Goal: Communication & Community: Answer question/provide support

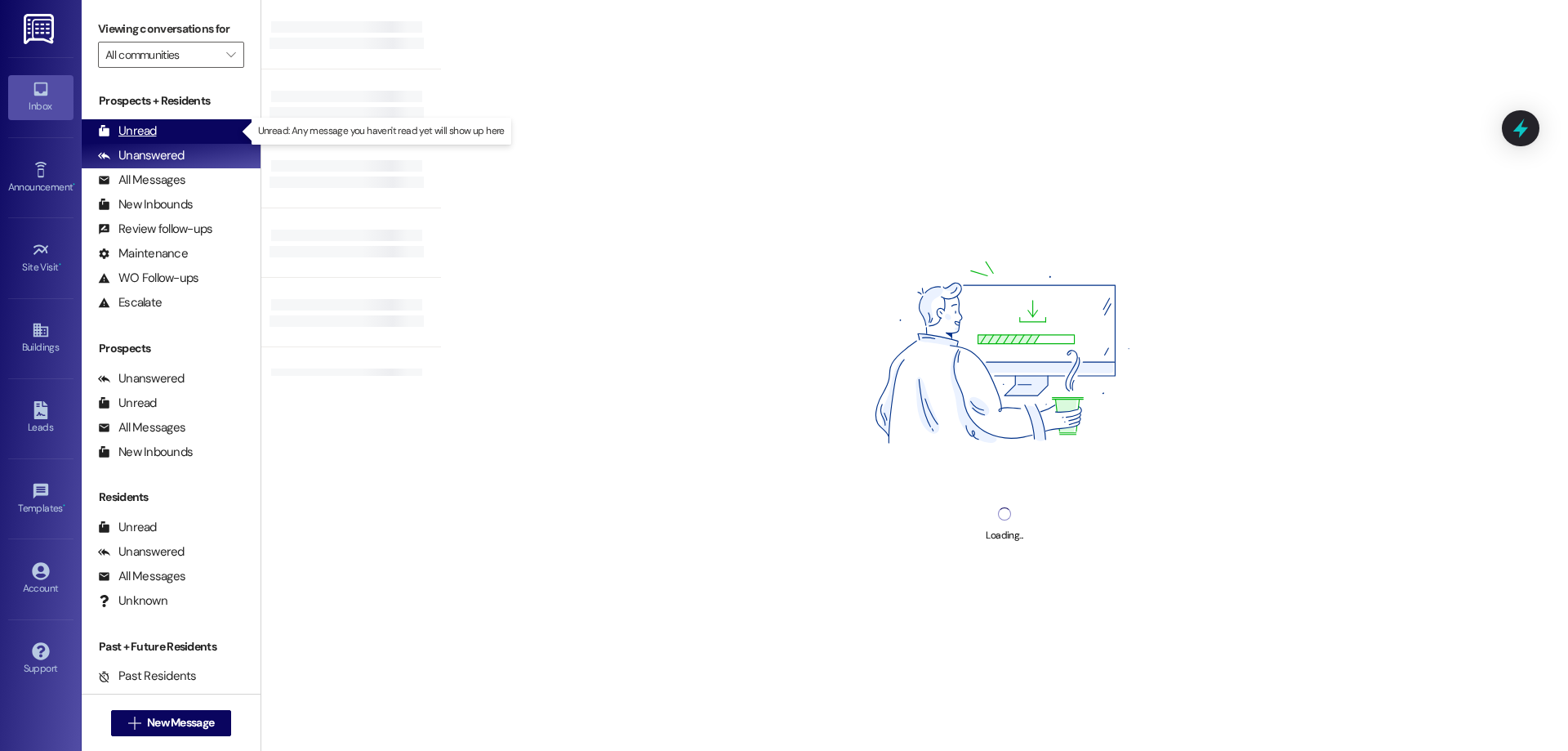
click at [94, 135] on div "Unread (0)" at bounding box center [171, 132] width 179 height 25
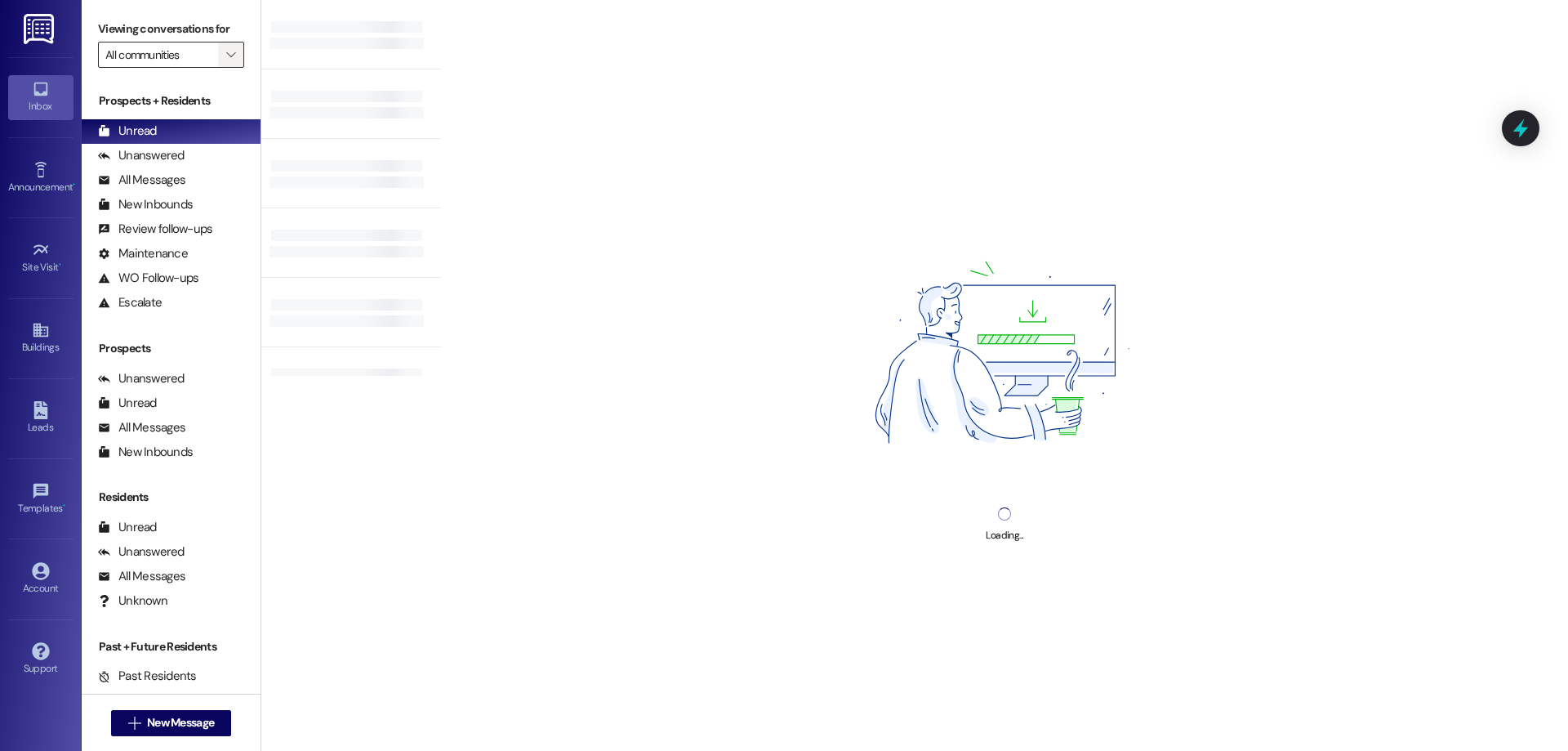
click at [224, 45] on span "" at bounding box center [230, 55] width 16 height 26
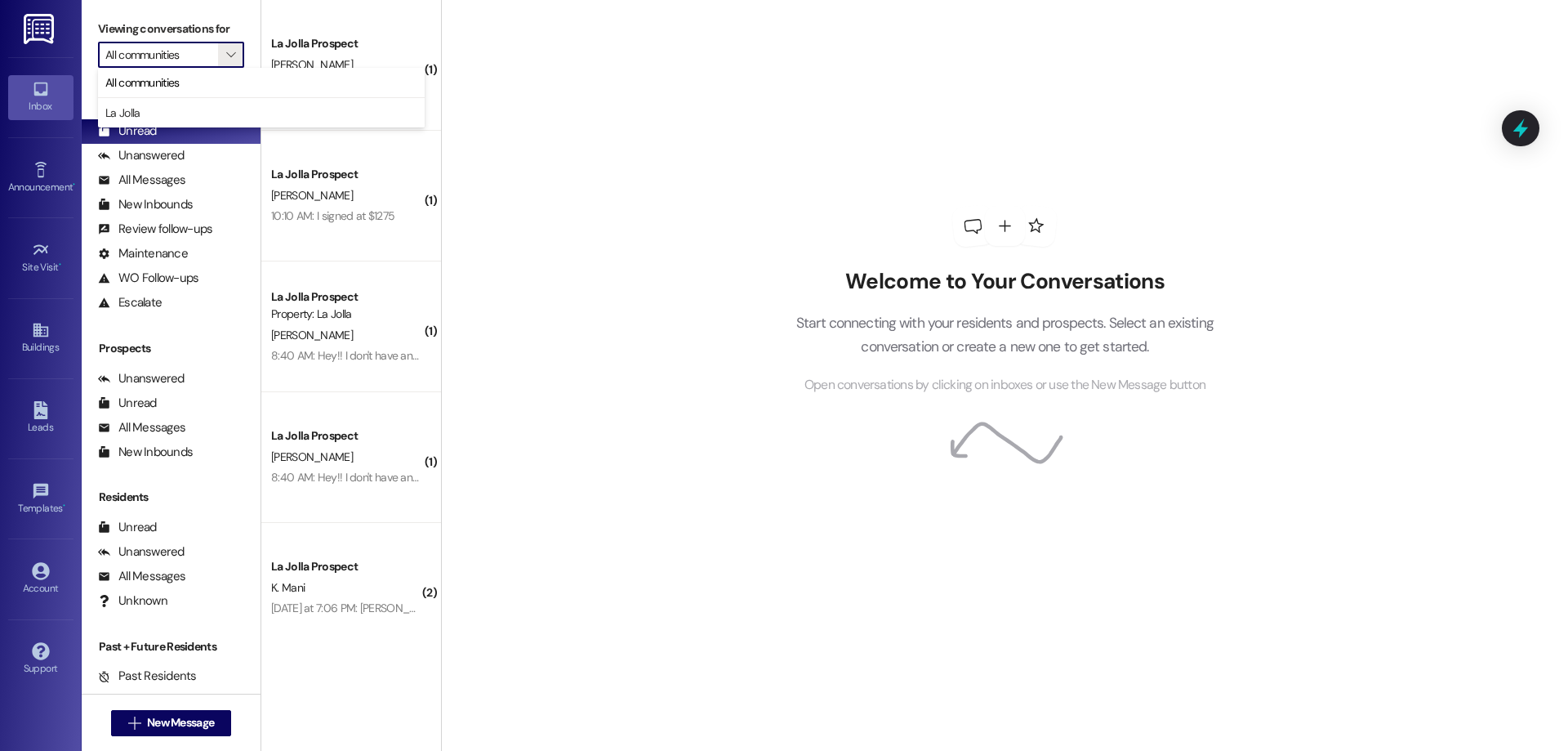
click at [523, 90] on div "Welcome to Your Conversations Start connecting with your residents and prospect…" at bounding box center [1005, 376] width 1128 height 751
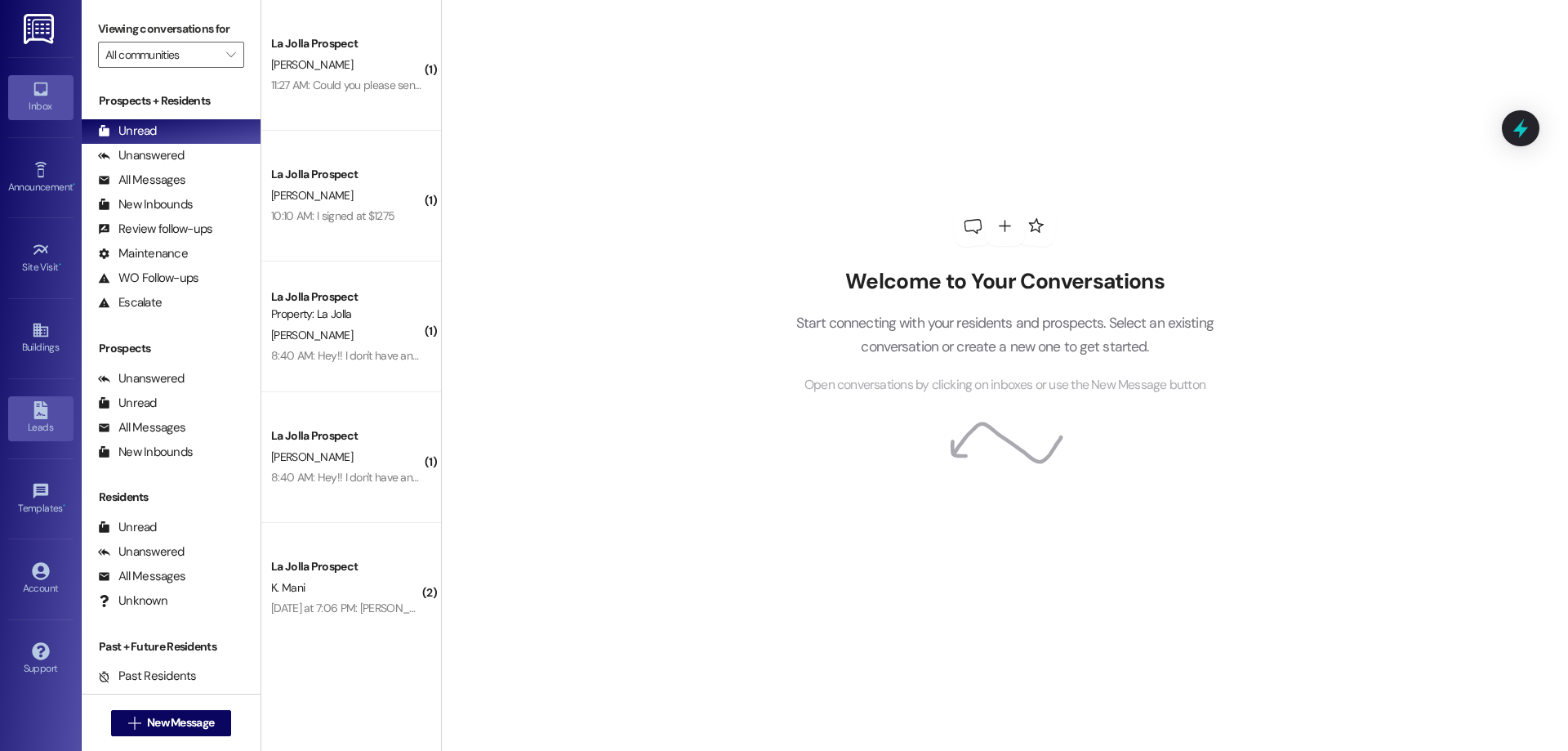
click at [50, 411] on link "Leads" at bounding box center [40, 418] width 65 height 44
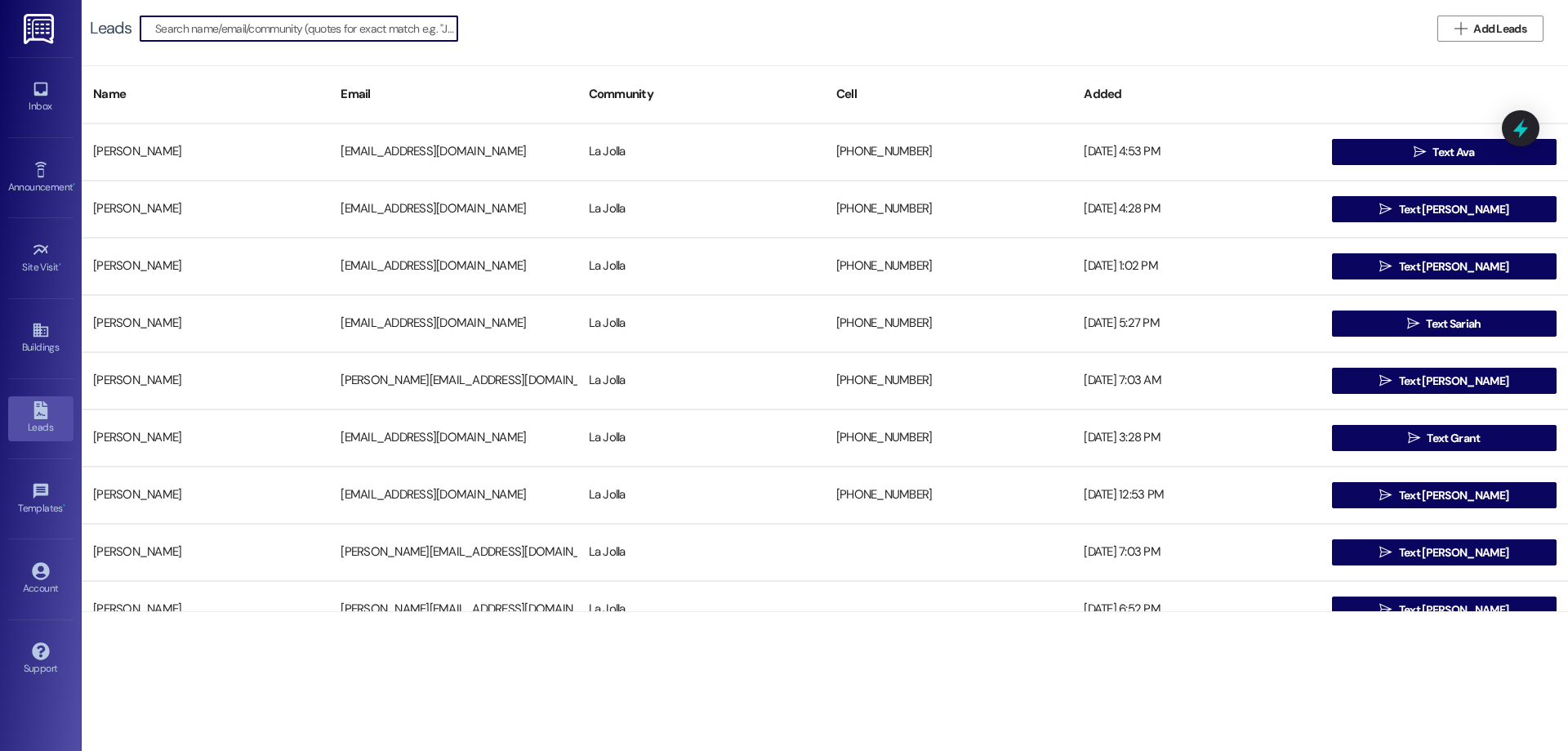
click at [378, 36] on input at bounding box center [306, 29] width 302 height 23
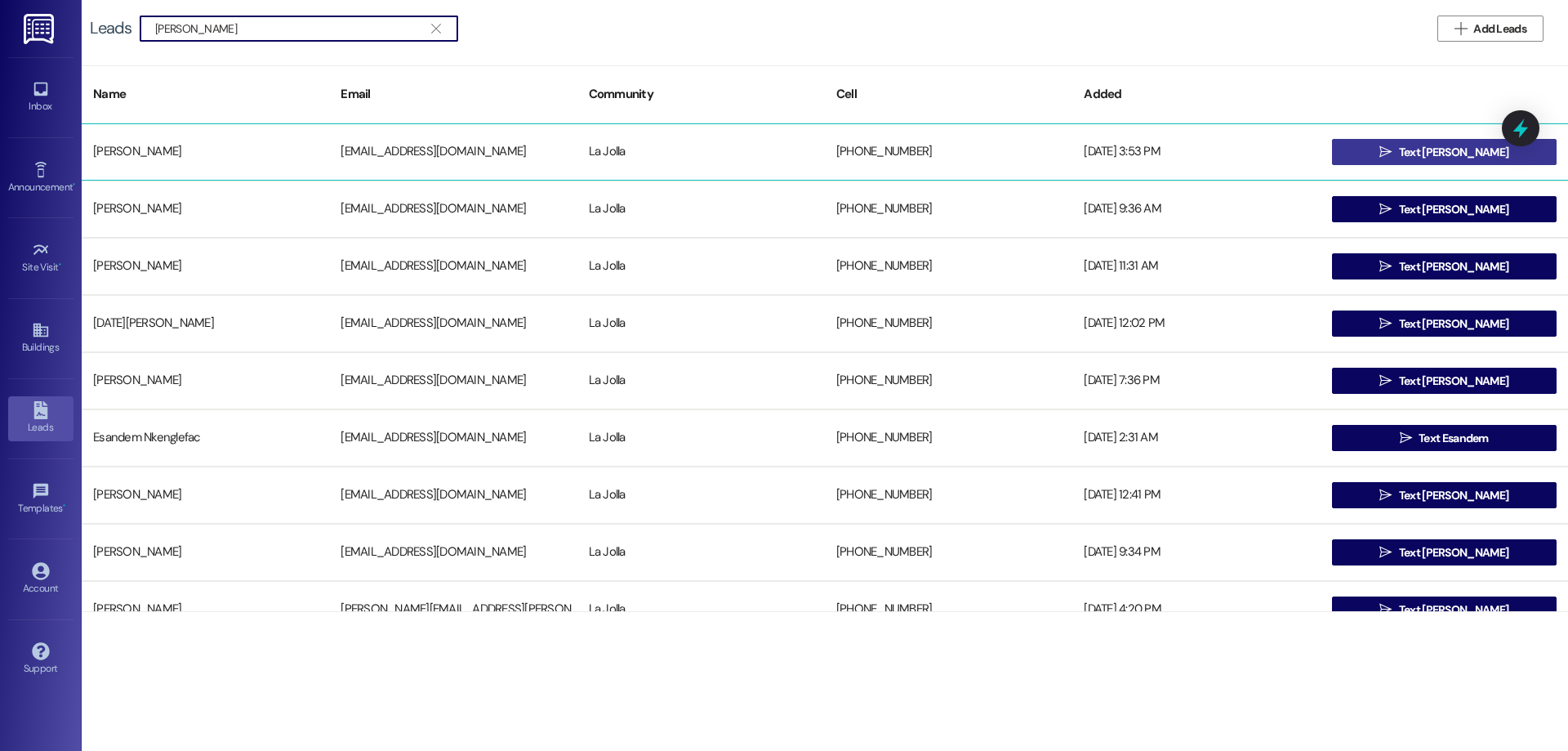
type input "[PERSON_NAME]"
click at [1362, 147] on button " Text [PERSON_NAME]" at bounding box center [1444, 152] width 224 height 26
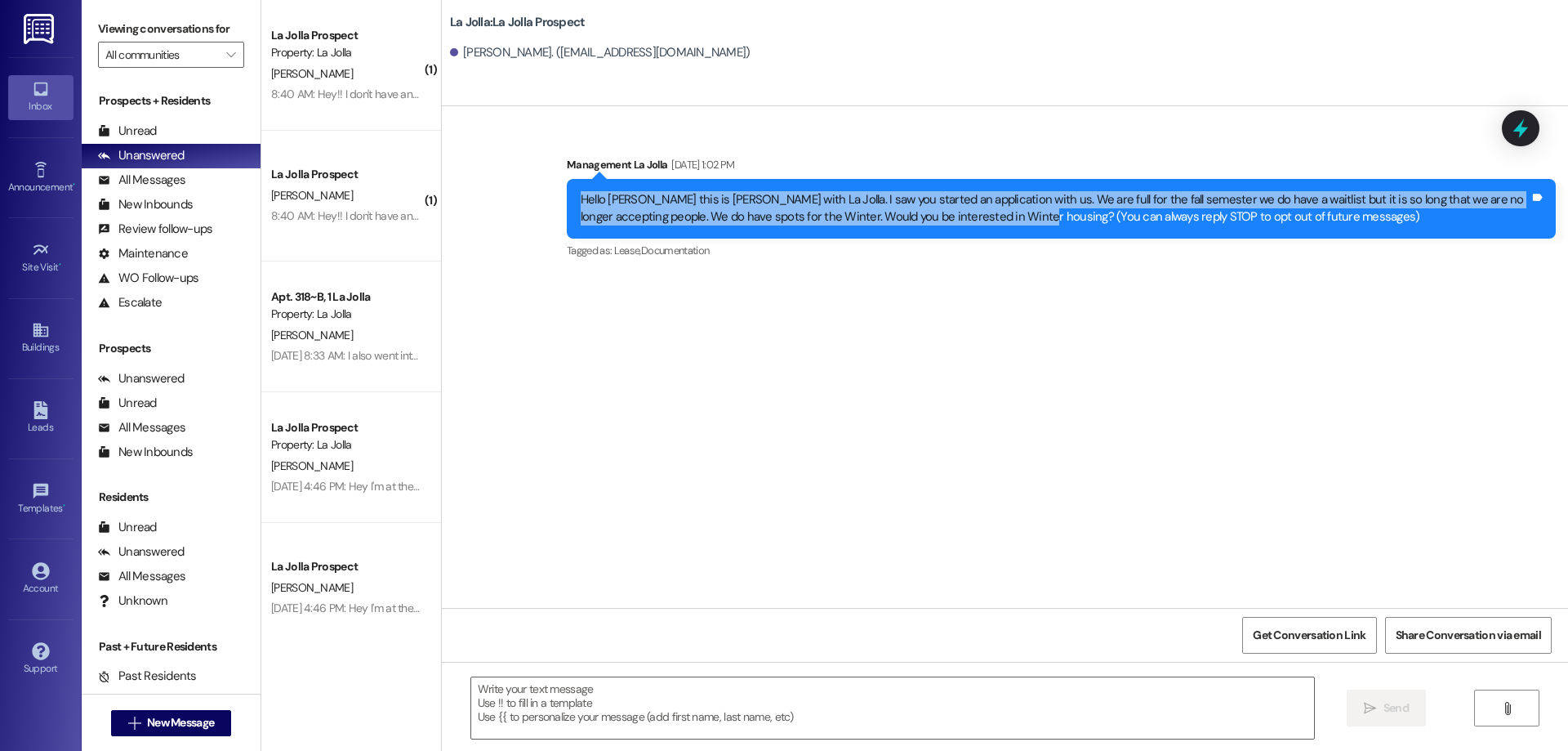
drag, startPoint x: 968, startPoint y: 221, endPoint x: 657, endPoint y: 218, distance: 311.0
click at [567, 203] on div "Hello [PERSON_NAME] this is [PERSON_NAME] with La Jolla. I saw you started an a…" at bounding box center [1061, 209] width 989 height 59
copy div "Hello [PERSON_NAME] this is [PERSON_NAME] with La Jolla. I saw you started an a…"
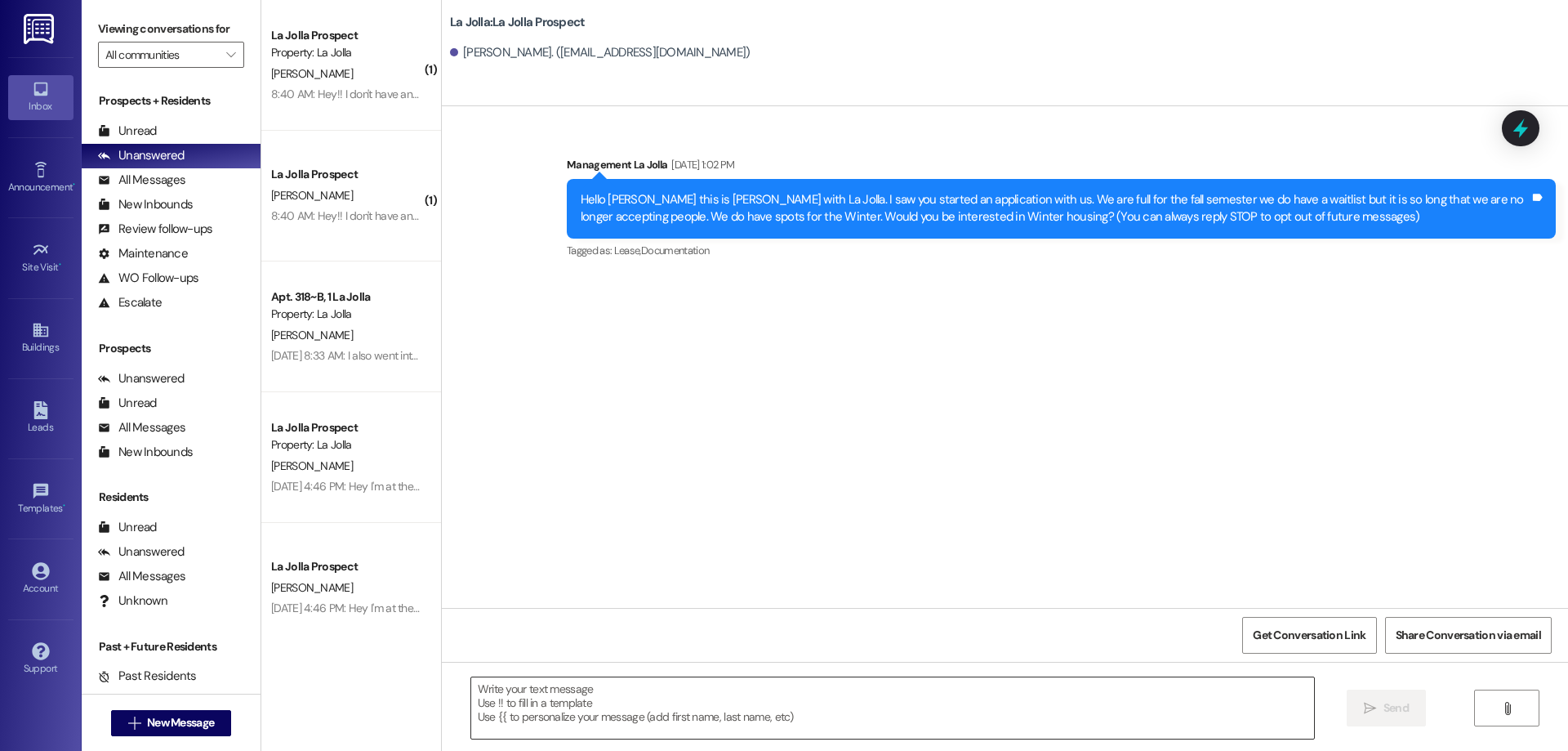
click at [641, 701] on textarea at bounding box center [892, 708] width 843 height 61
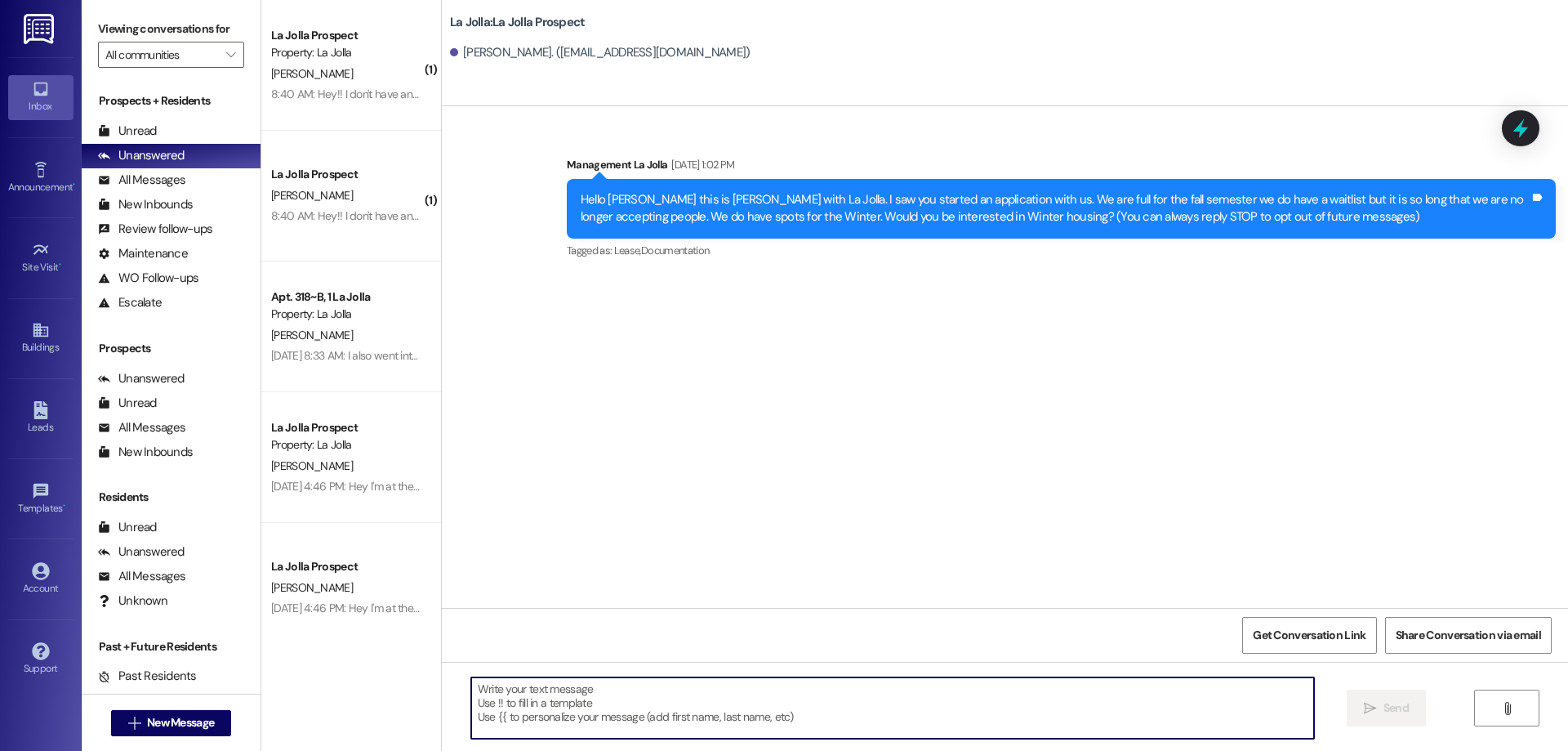
paste textarea "Hello [PERSON_NAME] this is [PERSON_NAME] with La Jolla. I saw you started an a…"
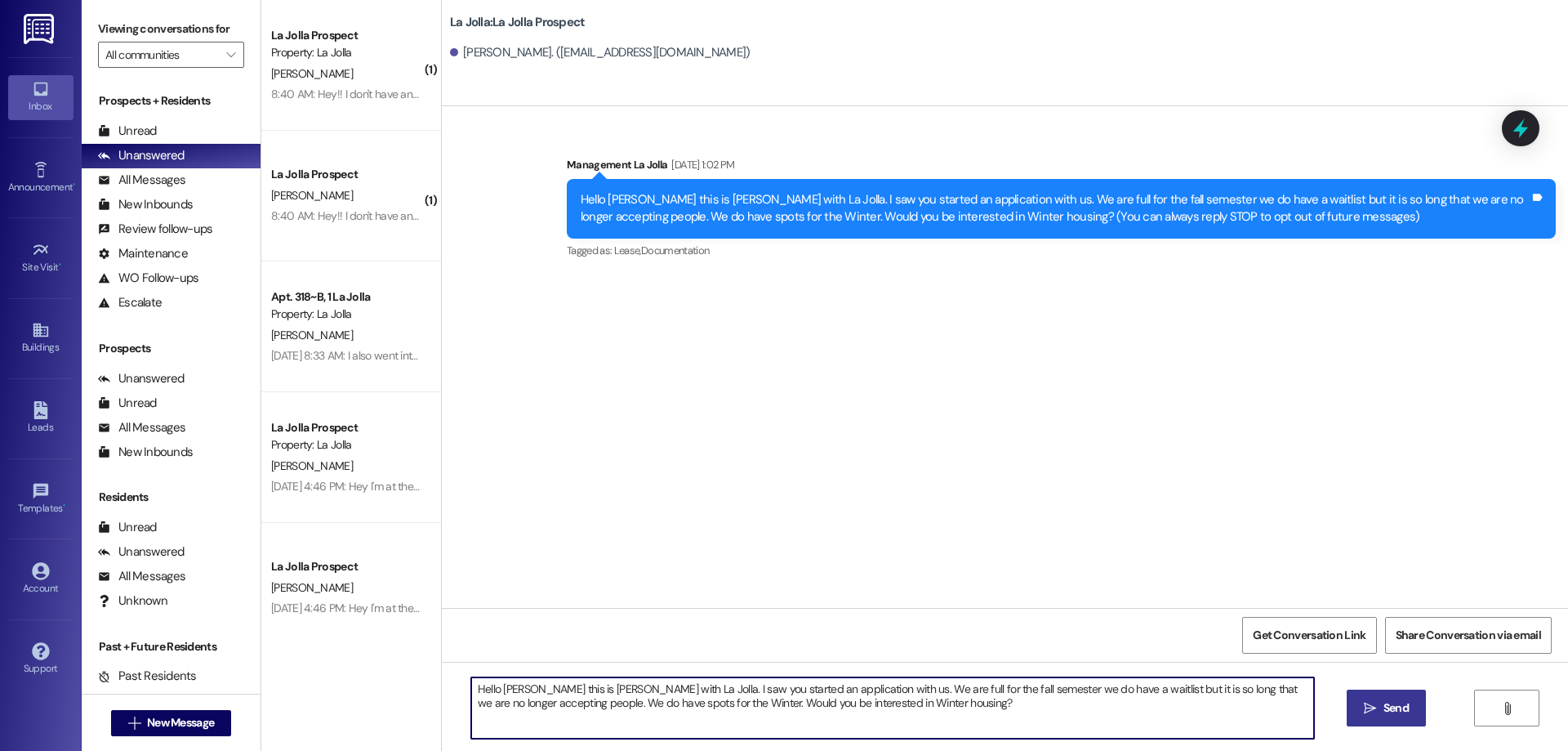
type textarea "Hello [PERSON_NAME] this is [PERSON_NAME] with La Jolla. I saw you started an a…"
click at [1363, 720] on button " Send" at bounding box center [1387, 708] width 79 height 37
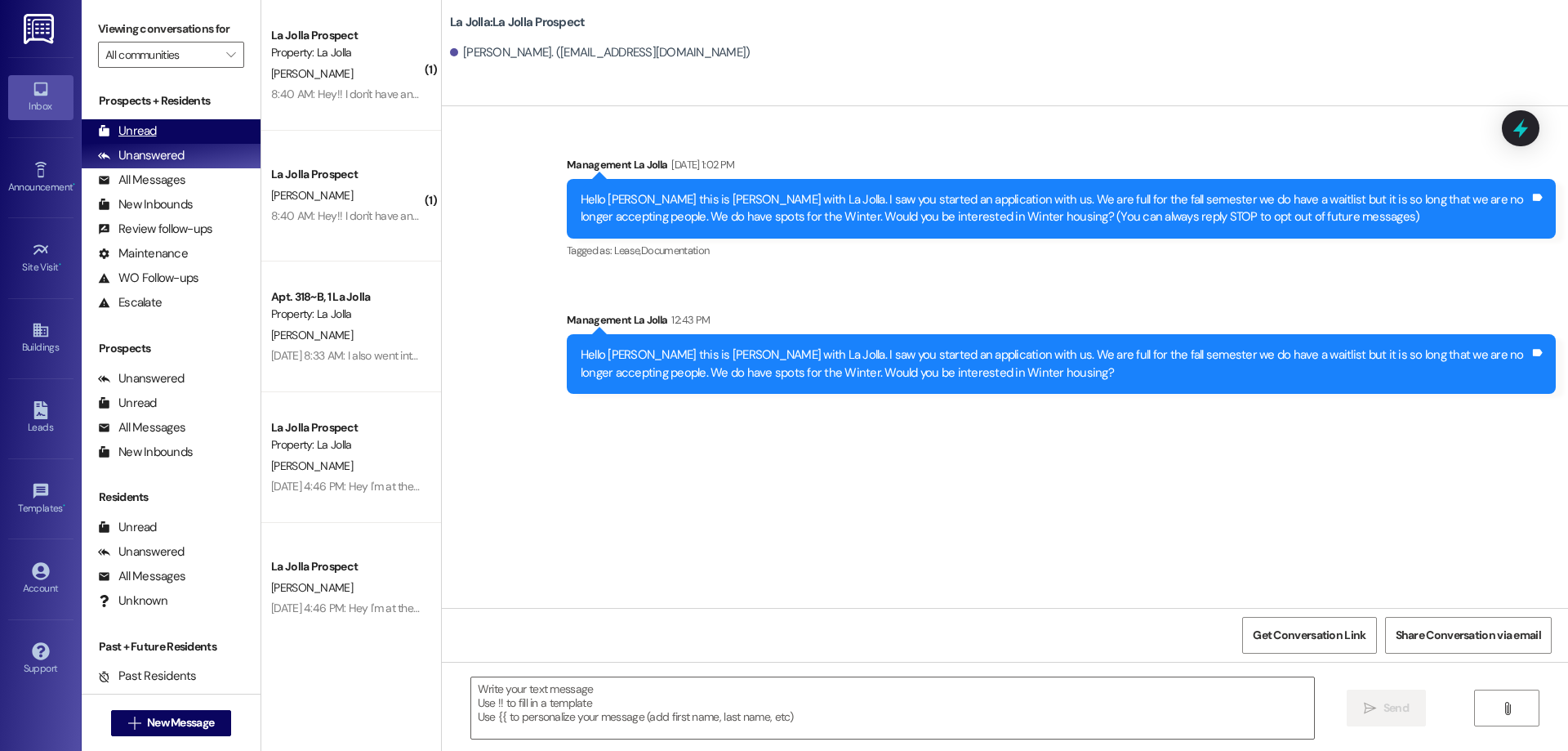
click at [99, 126] on icon at bounding box center [104, 131] width 12 height 12
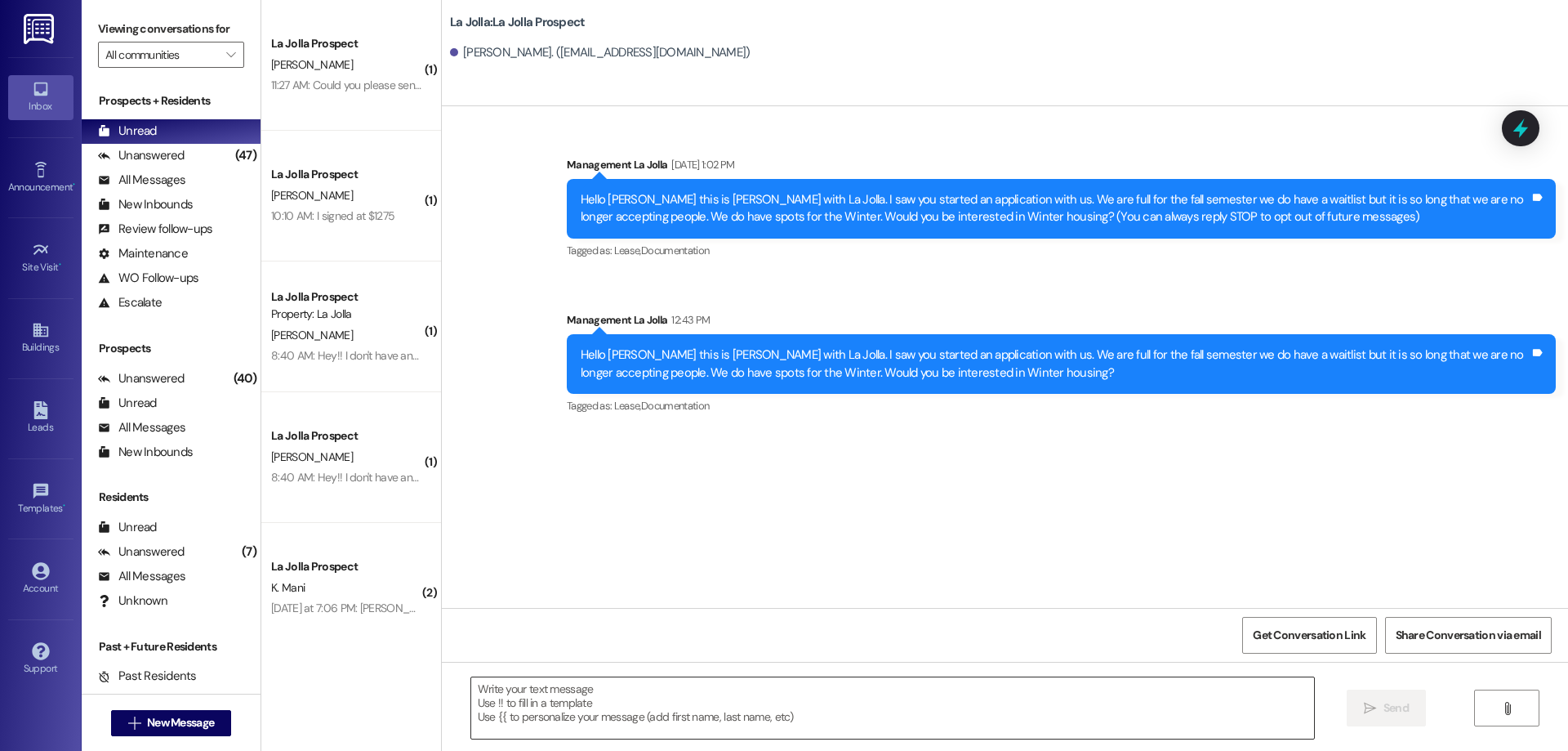
click at [533, 705] on textarea at bounding box center [892, 708] width 843 height 61
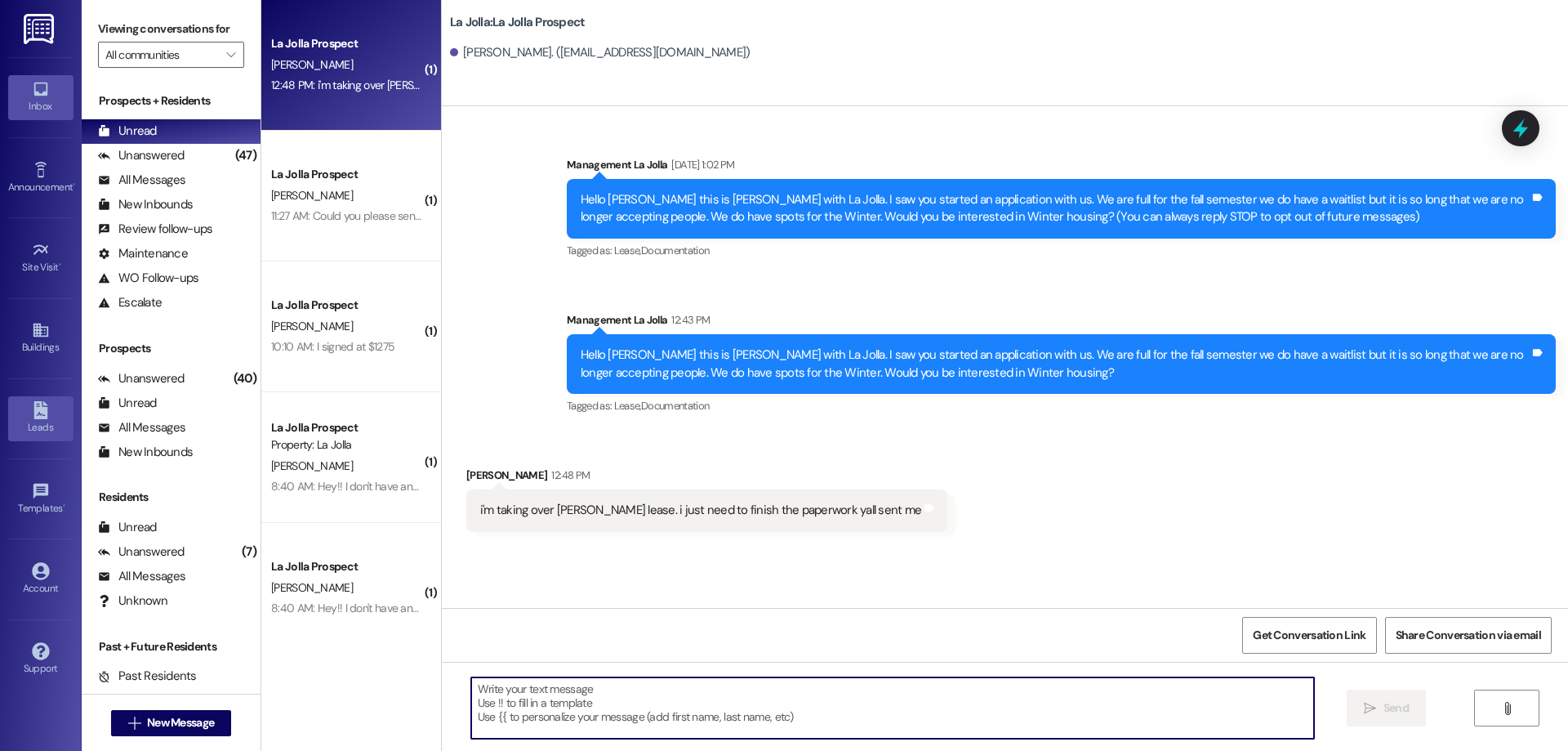
click at [40, 398] on link "Leads" at bounding box center [40, 418] width 65 height 44
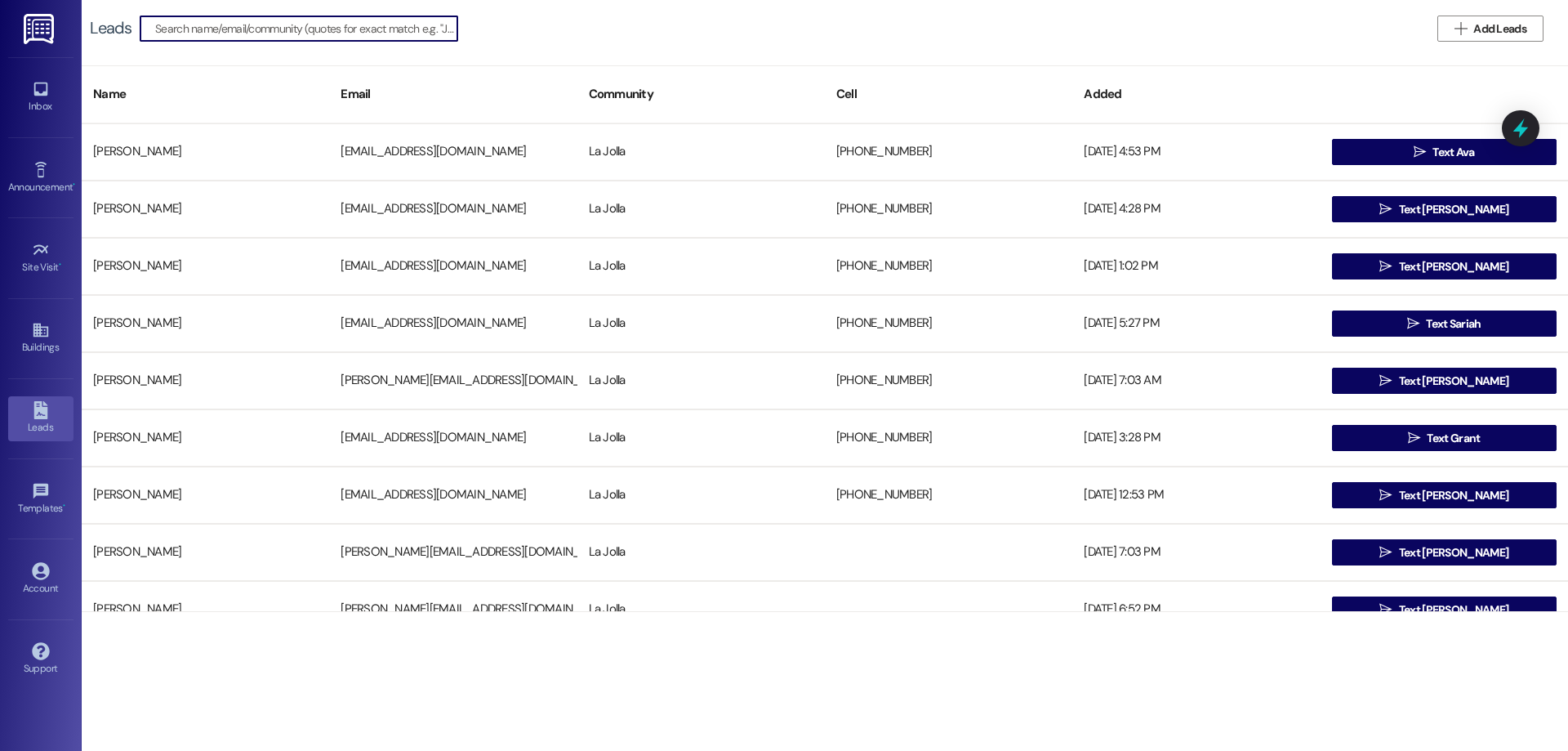
click at [210, 25] on input at bounding box center [306, 29] width 302 height 23
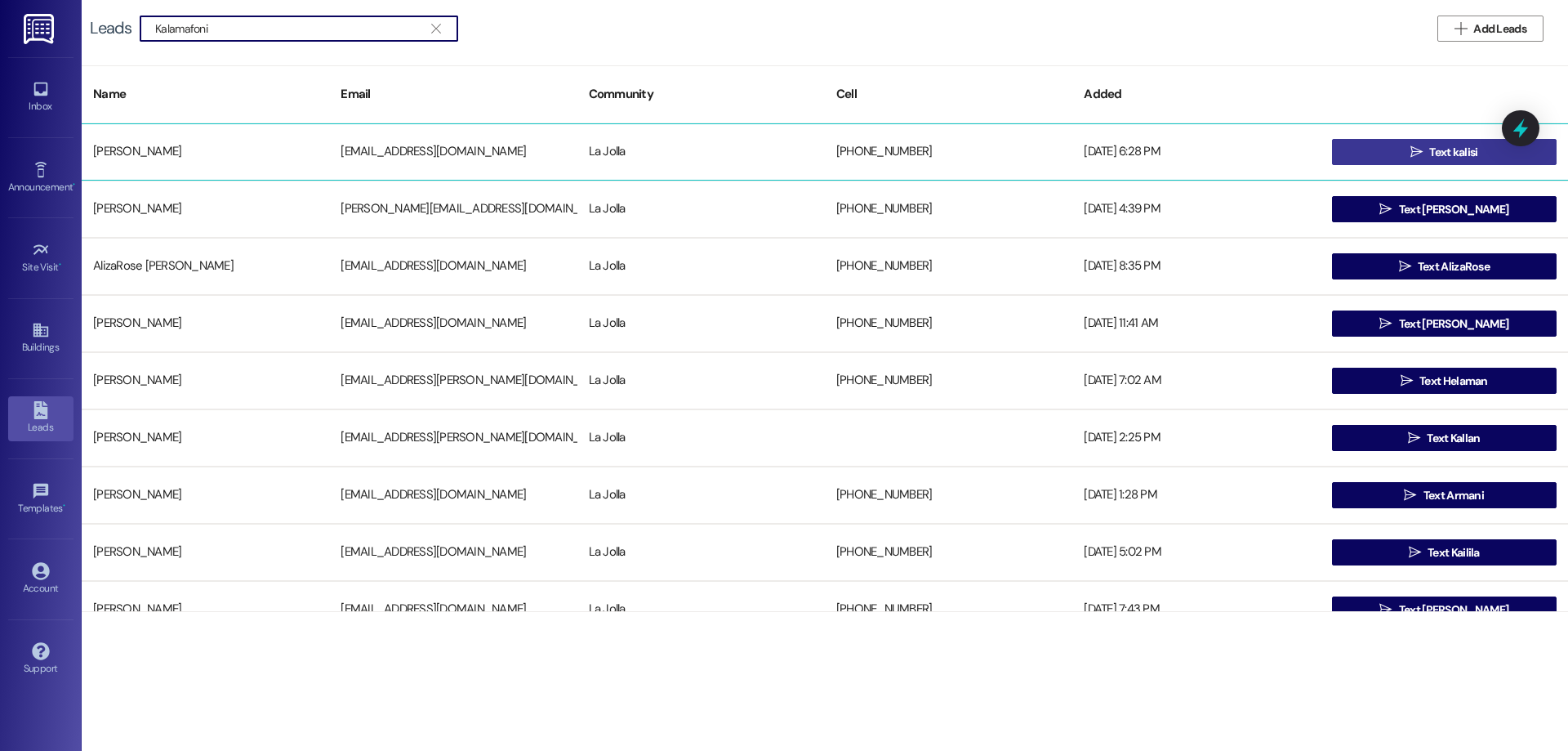
type input "Kalamafoni"
click at [1358, 145] on button " Text kalisi" at bounding box center [1444, 152] width 224 height 26
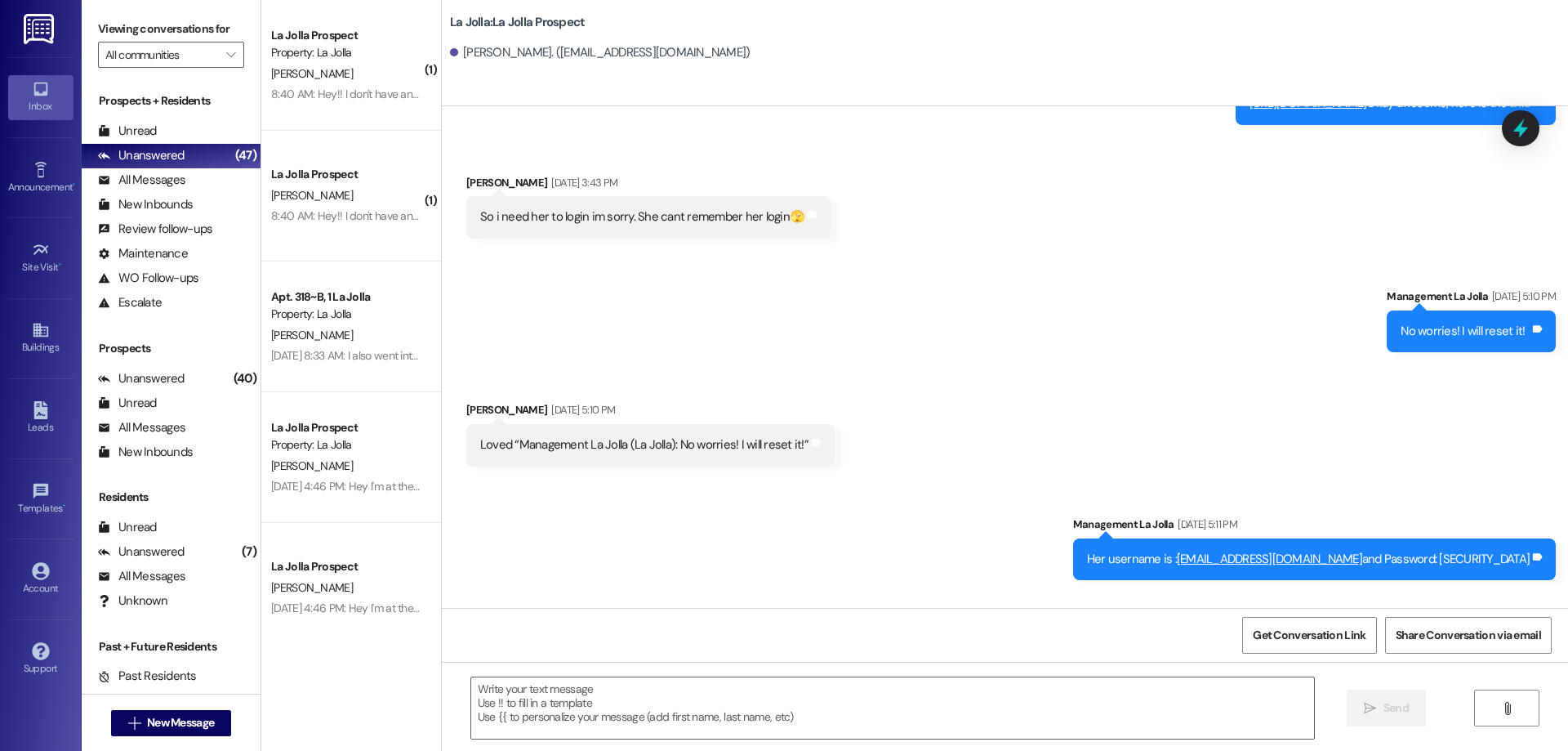
scroll to position [1008, 0]
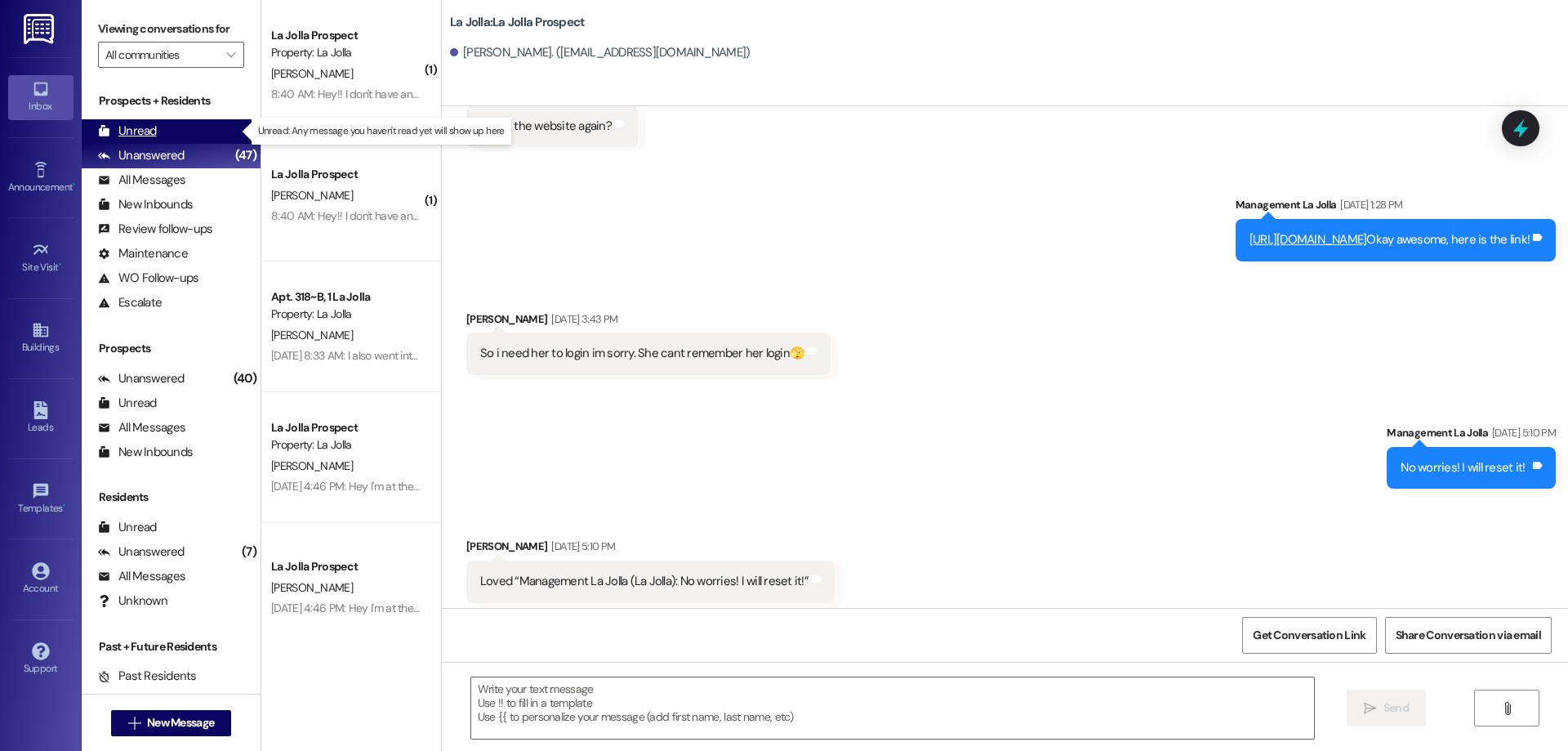
click at [184, 125] on div "Unread (0)" at bounding box center [171, 132] width 179 height 25
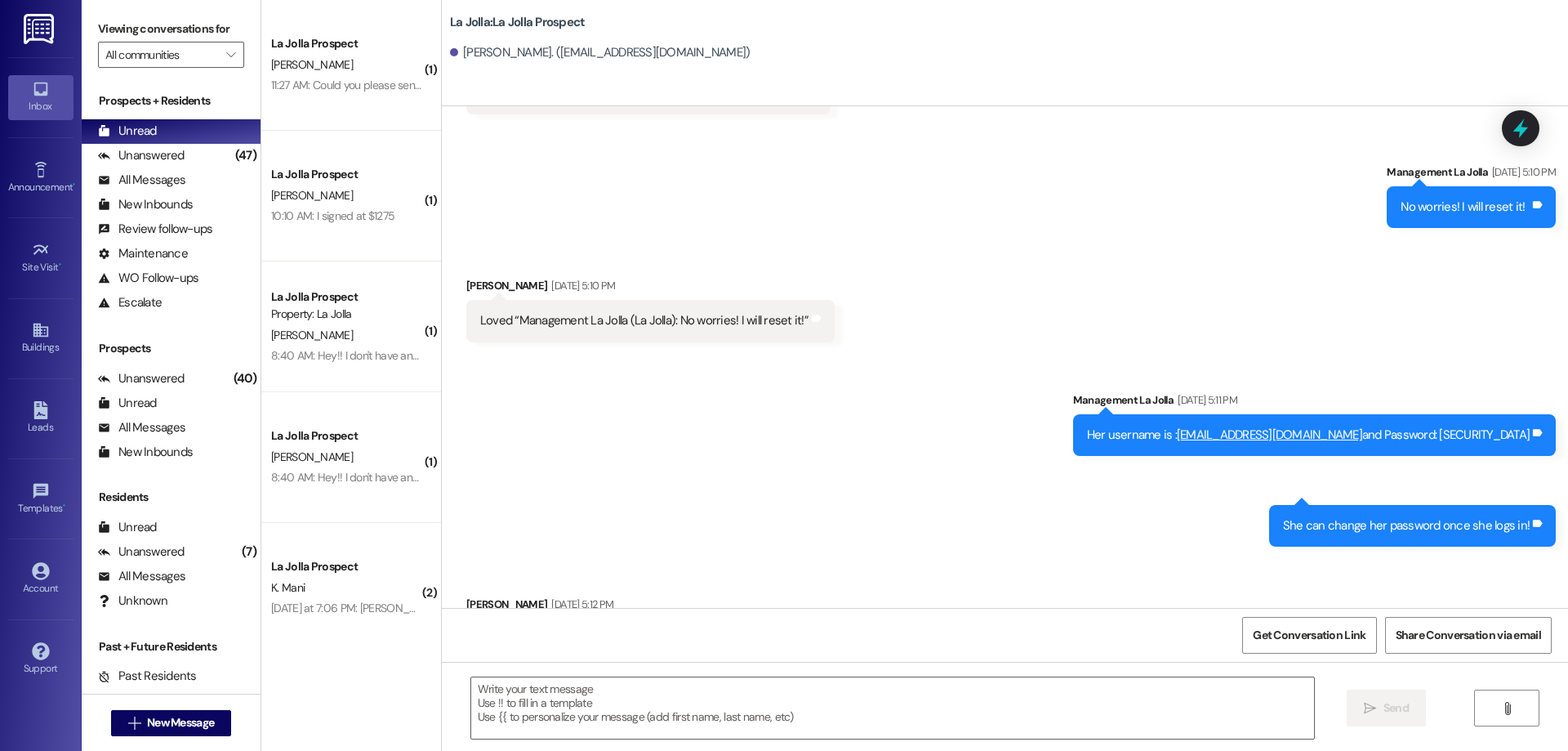
scroll to position [1334, 0]
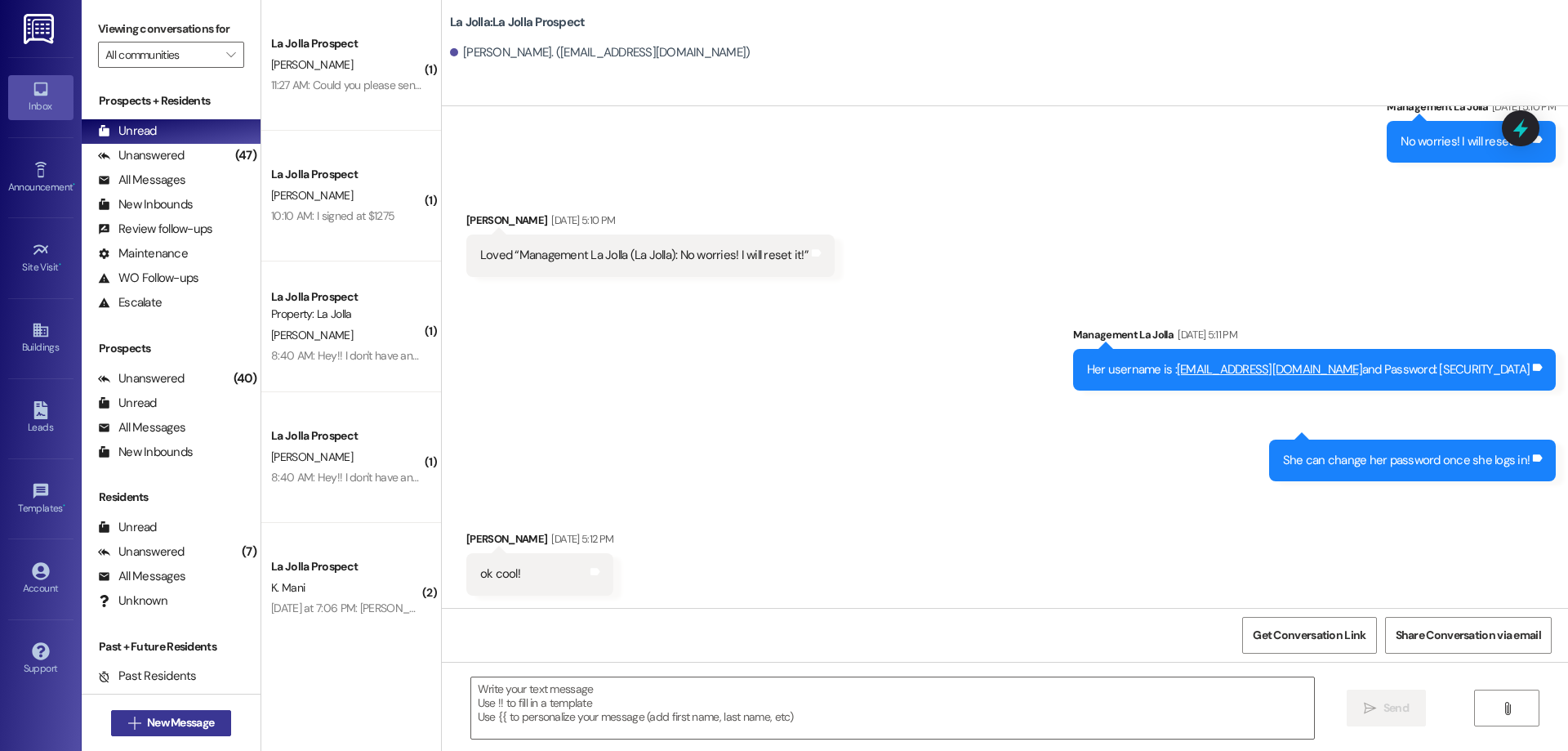
click at [174, 731] on button " New Message" at bounding box center [172, 724] width 121 height 26
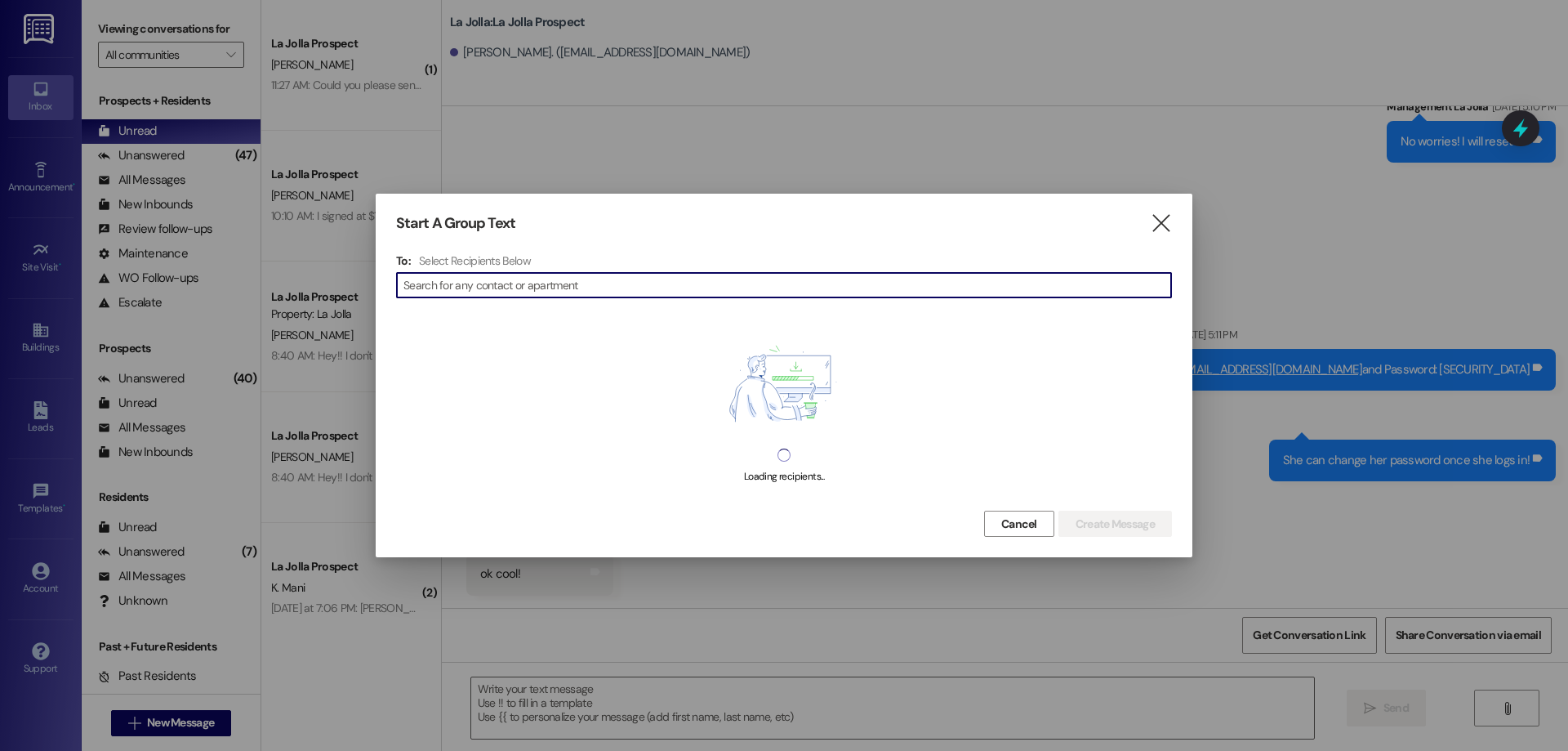
click at [428, 286] on input at bounding box center [787, 286] width 768 height 23
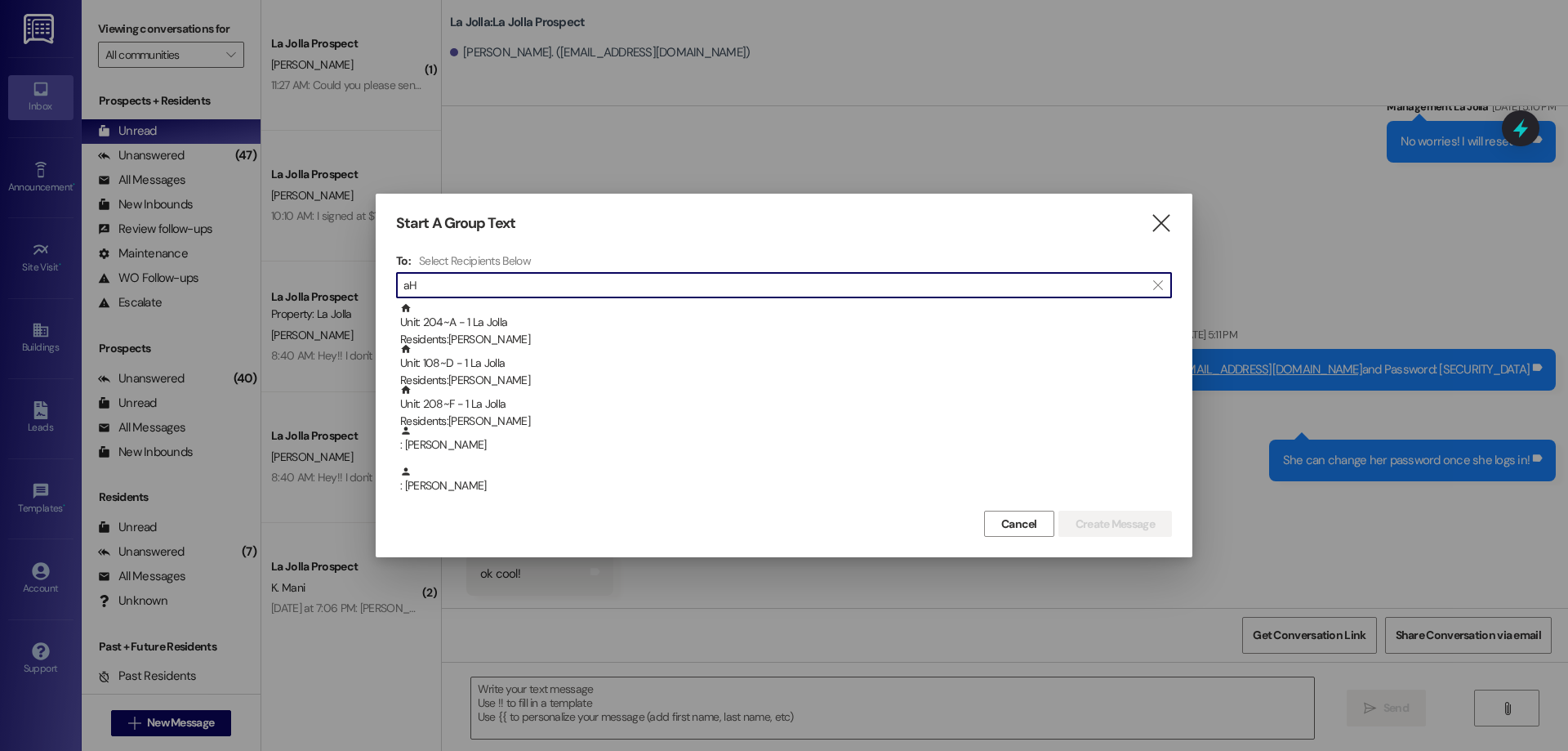
type input "a"
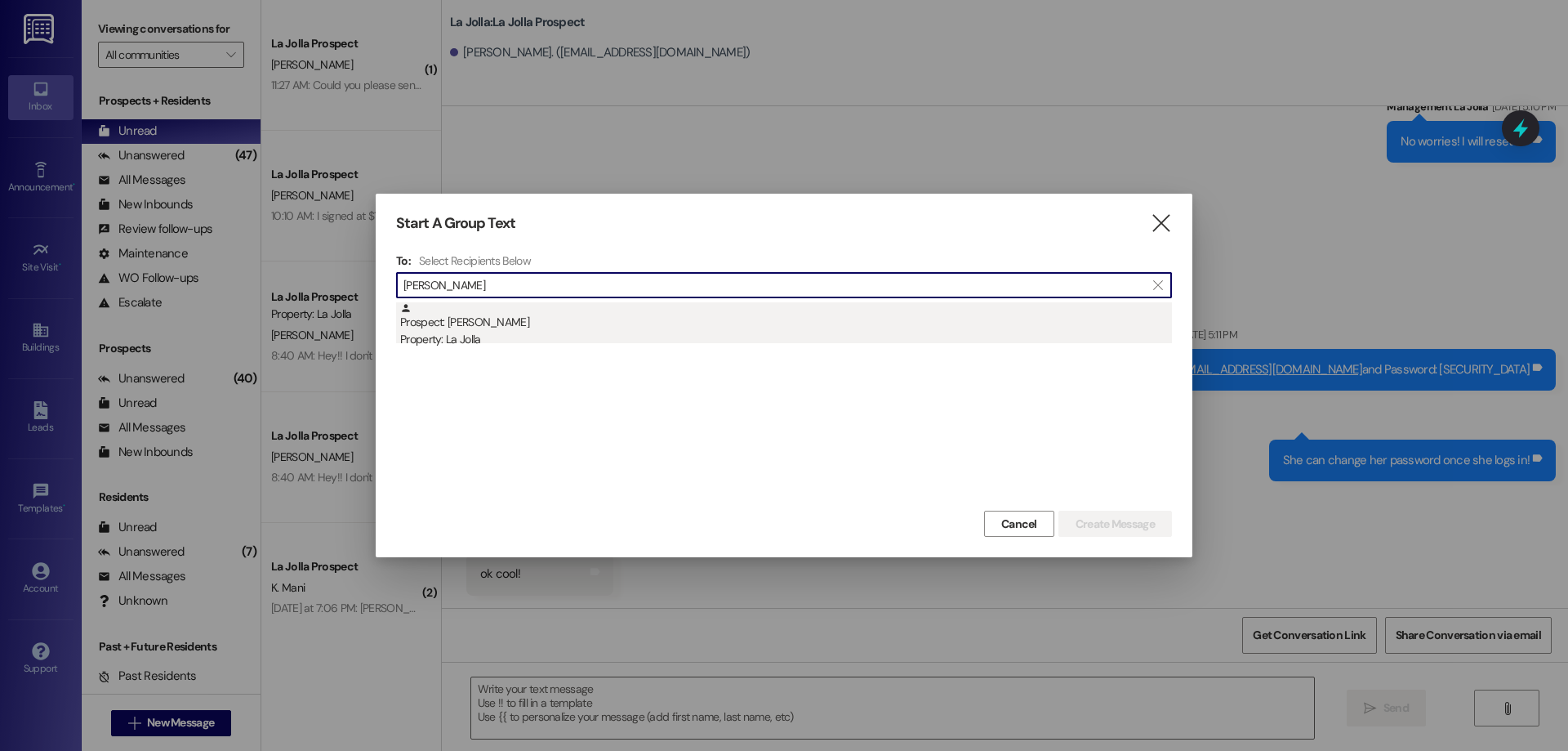
type input "[PERSON_NAME]"
click at [445, 319] on div "Prospect: [PERSON_NAME] Property: La Jolla" at bounding box center [786, 325] width 772 height 46
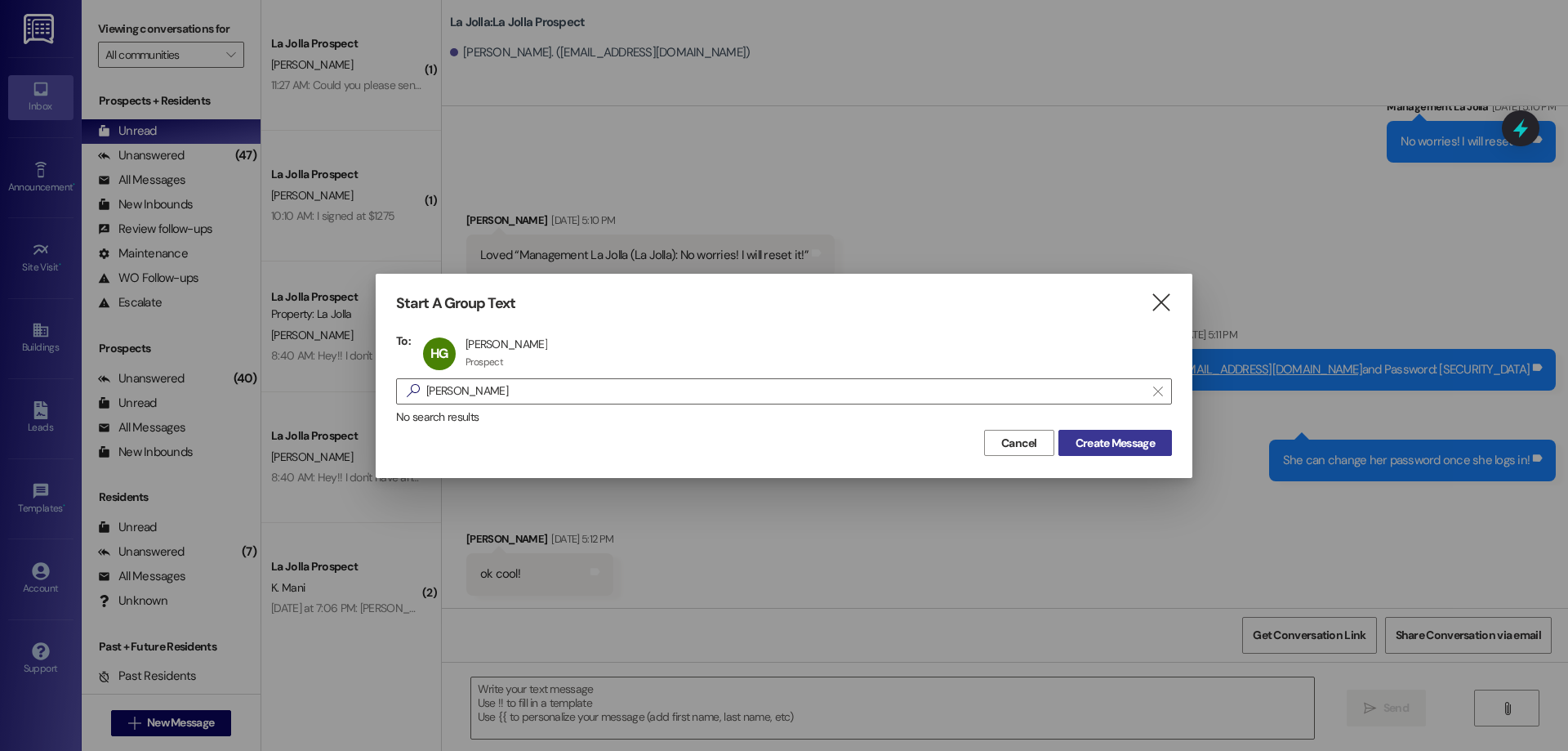
click at [1114, 435] on span "Create Message" at bounding box center [1115, 443] width 79 height 17
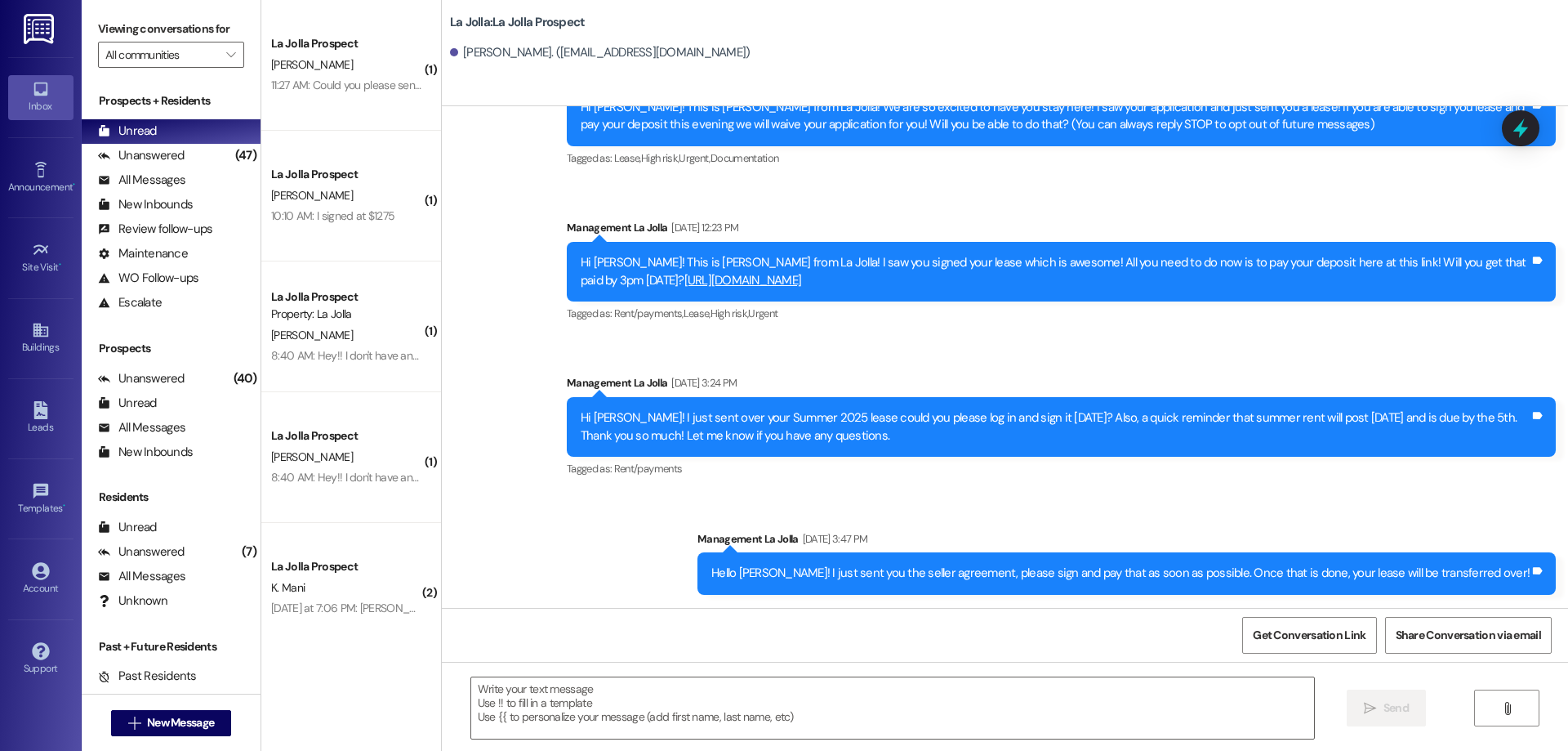
scroll to position [92, 0]
click at [39, 584] on div "Account" at bounding box center [40, 588] width 82 height 17
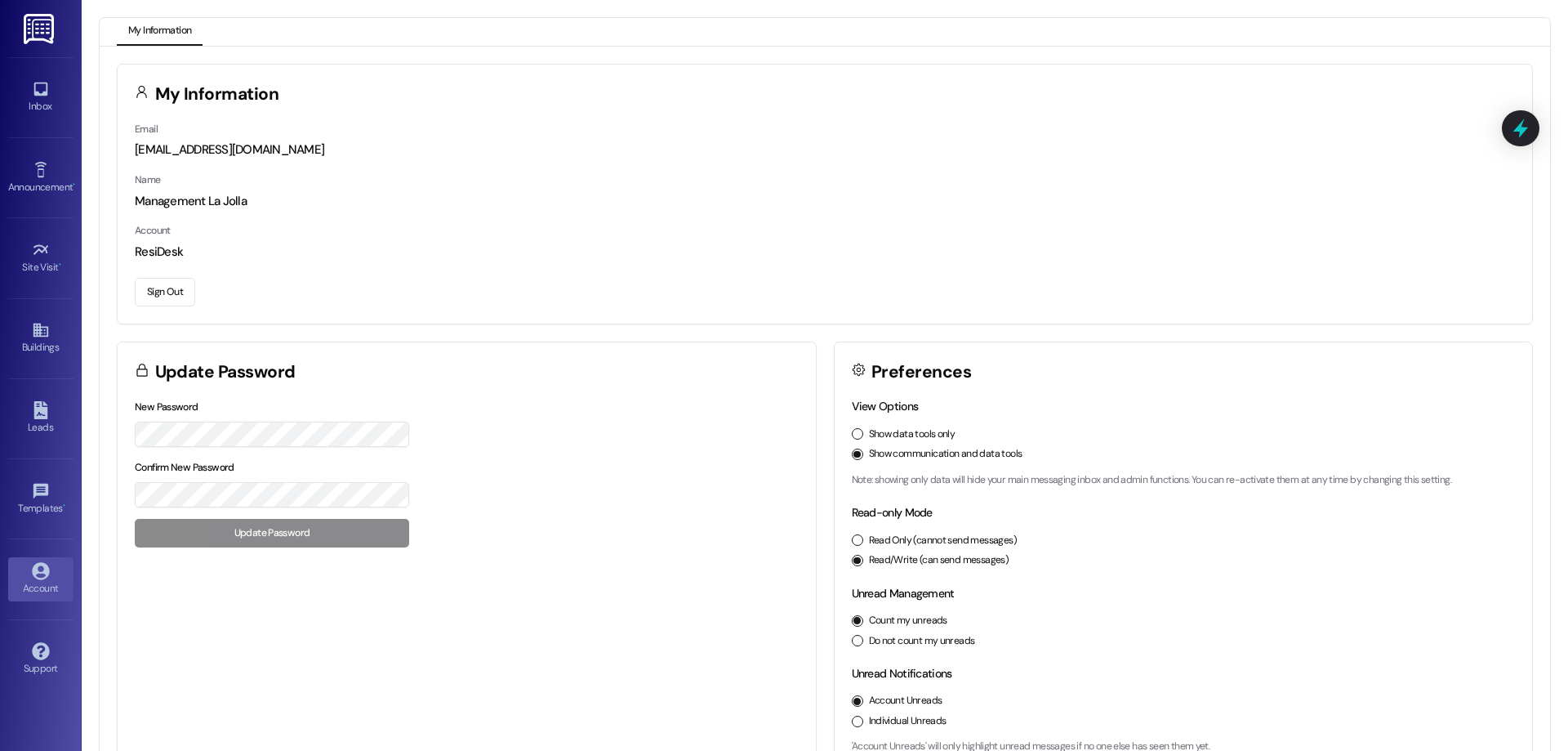
click at [154, 290] on button "Sign Out" at bounding box center [164, 292] width 60 height 29
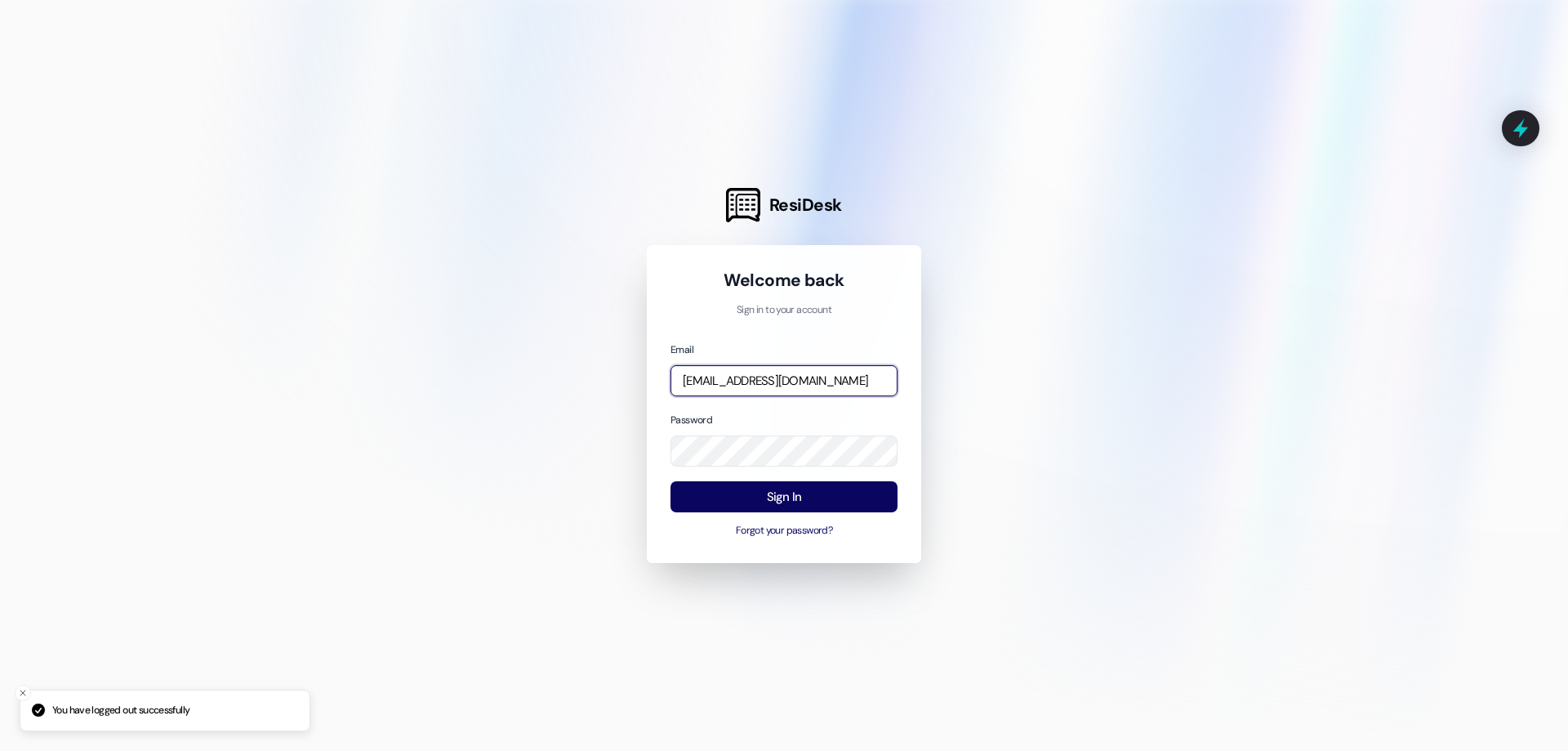
click at [756, 386] on input "[EMAIL_ADDRESS][DOMAIN_NAME]" at bounding box center [784, 381] width 227 height 32
type input "[EMAIL_ADDRESS][DOMAIN_NAME]"
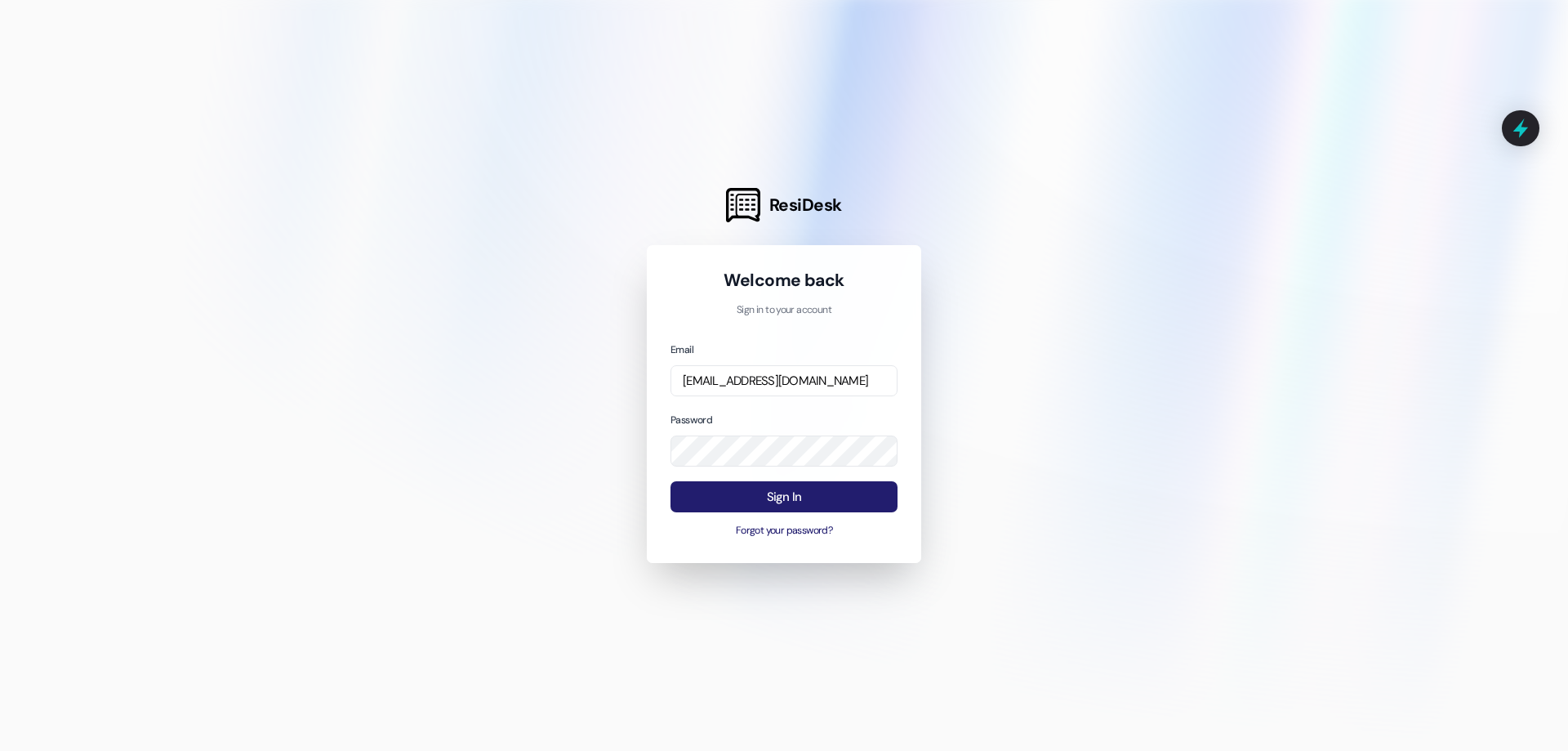
click at [751, 494] on button "Sign In" at bounding box center [784, 497] width 227 height 32
